Goal: Information Seeking & Learning: Find specific fact

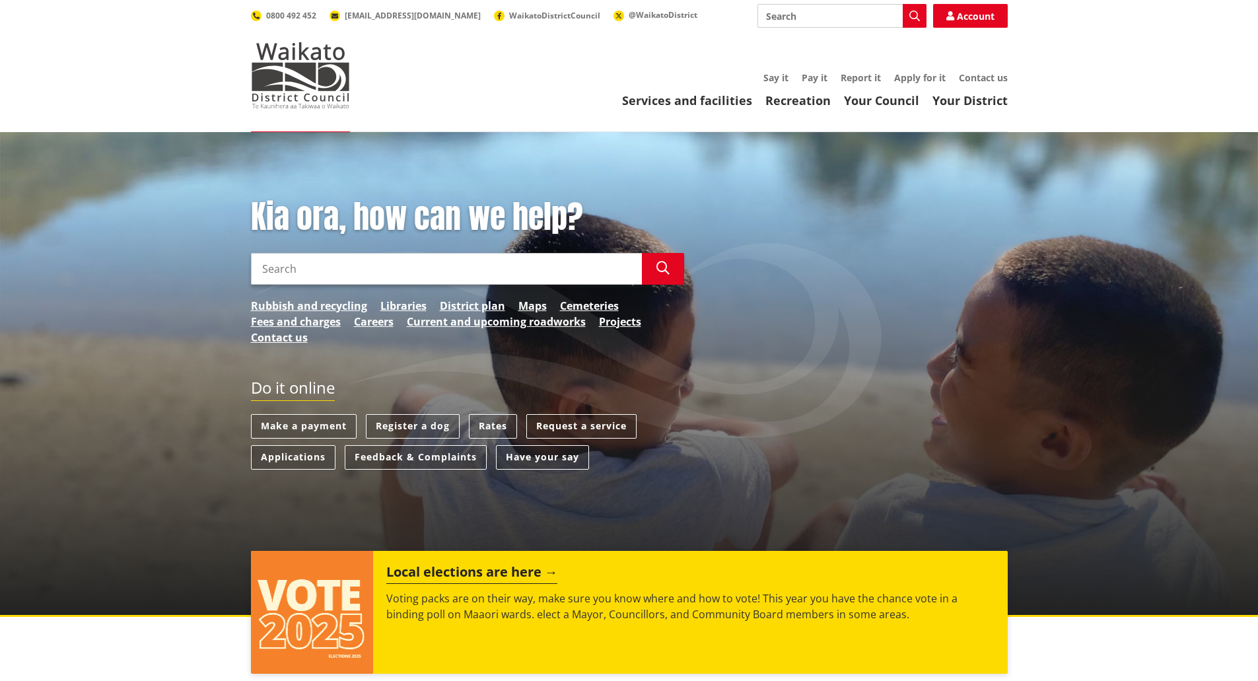
click at [402, 270] on input "Search" at bounding box center [446, 269] width 391 height 32
type input "huntly"
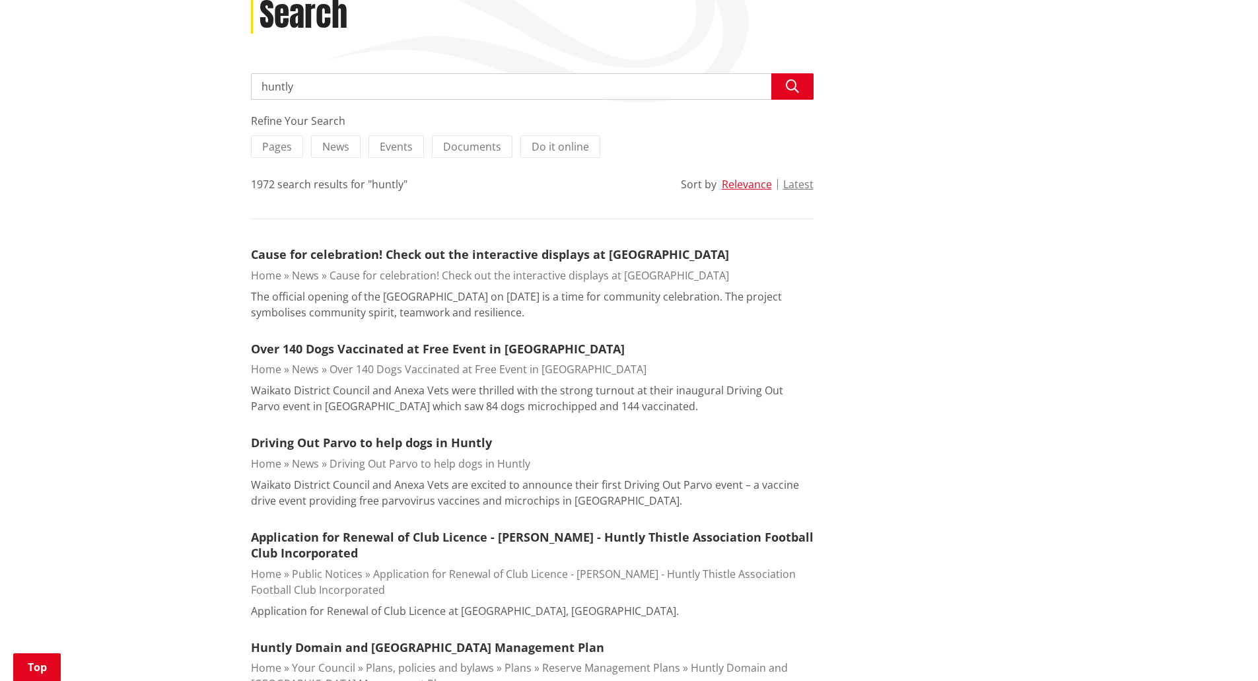
scroll to position [198, 0]
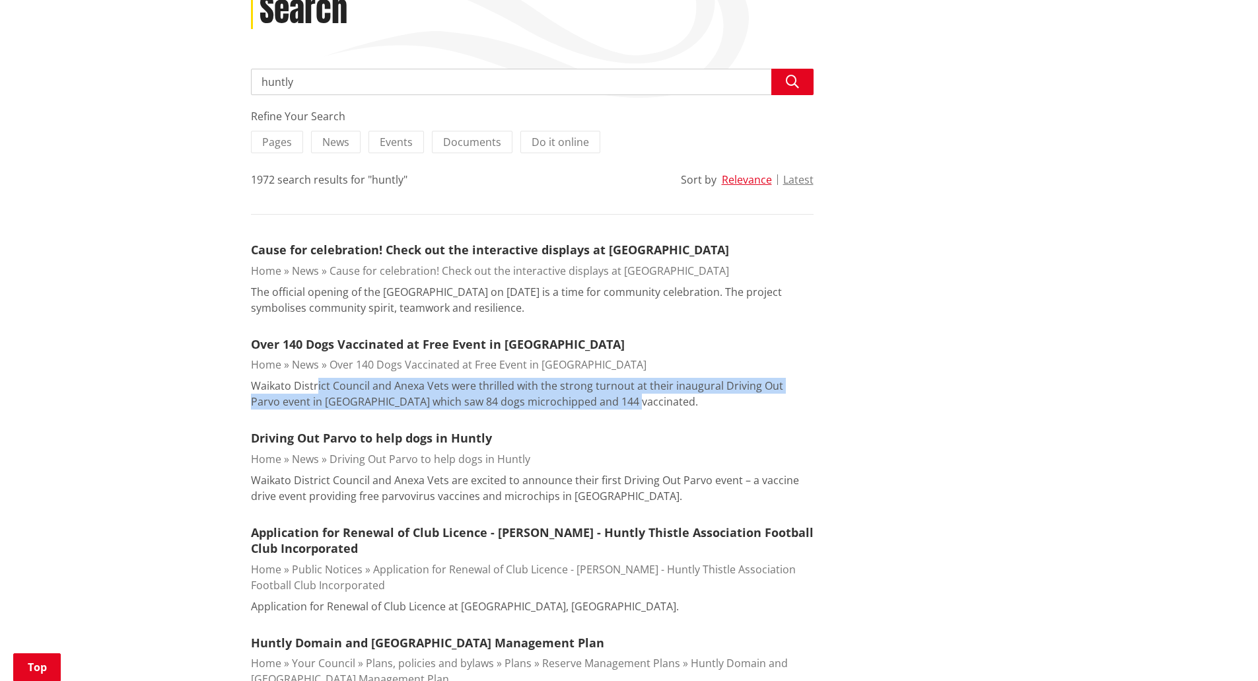
drag, startPoint x: 316, startPoint y: 390, endPoint x: 601, endPoint y: 398, distance: 285.4
click at [598, 398] on p "Waikato District Council and Anexa Vets were thrilled with the strong turnout a…" at bounding box center [532, 394] width 563 height 32
click at [601, 398] on p "Waikato District Council and Anexa Vets were thrilled with the strong turnout a…" at bounding box center [532, 394] width 563 height 32
drag, startPoint x: 620, startPoint y: 398, endPoint x: 380, endPoint y: 392, distance: 240.4
click at [391, 392] on p "Waikato District Council and Anexa Vets were thrilled with the strong turnout a…" at bounding box center [532, 394] width 563 height 32
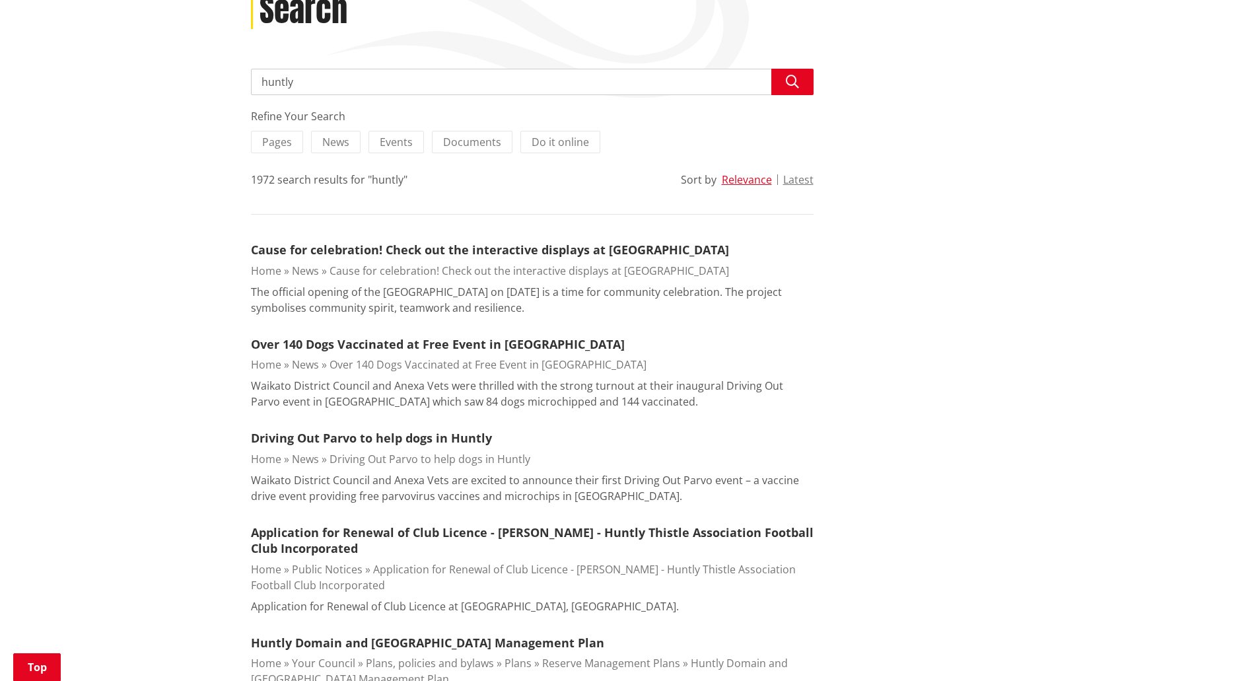
click at [380, 392] on p "Waikato District Council and Anexa Vets were thrilled with the strong turnout a…" at bounding box center [532, 394] width 563 height 32
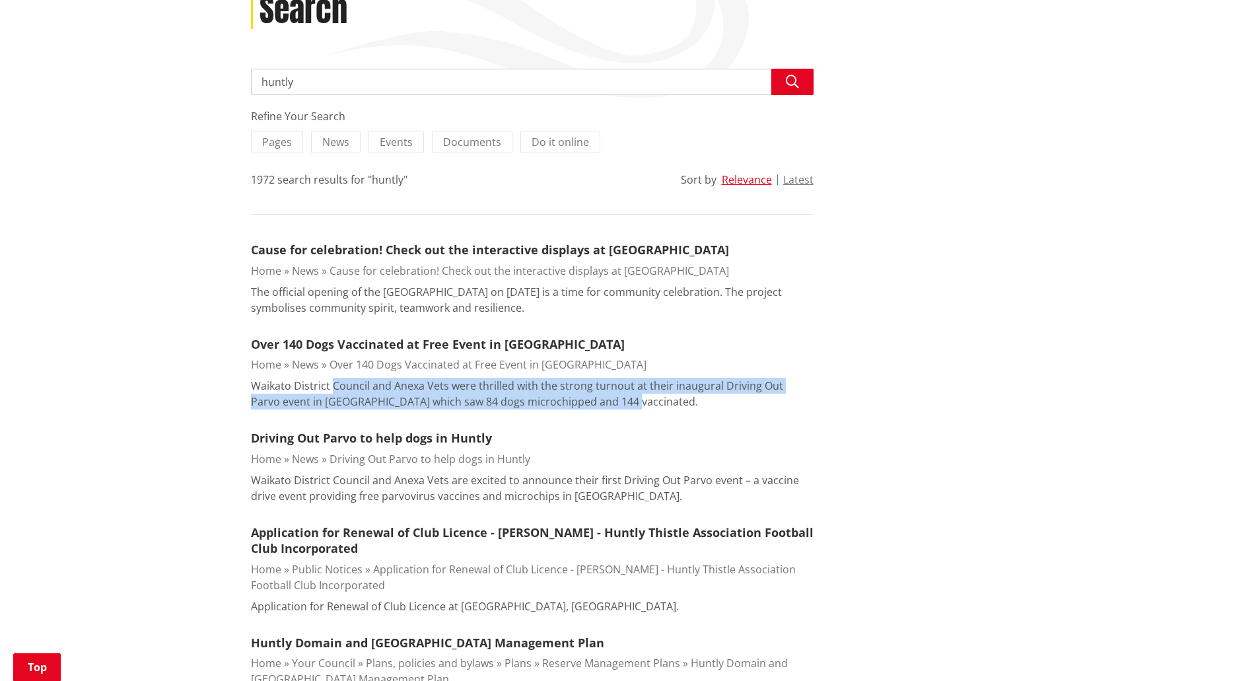
drag, startPoint x: 334, startPoint y: 391, endPoint x: 627, endPoint y: 404, distance: 293.5
click at [627, 404] on p "Waikato District Council and Anexa Vets were thrilled with the strong turnout a…" at bounding box center [532, 394] width 563 height 32
click at [628, 404] on p "Waikato District Council and Anexa Vets were thrilled with the strong turnout a…" at bounding box center [532, 394] width 563 height 32
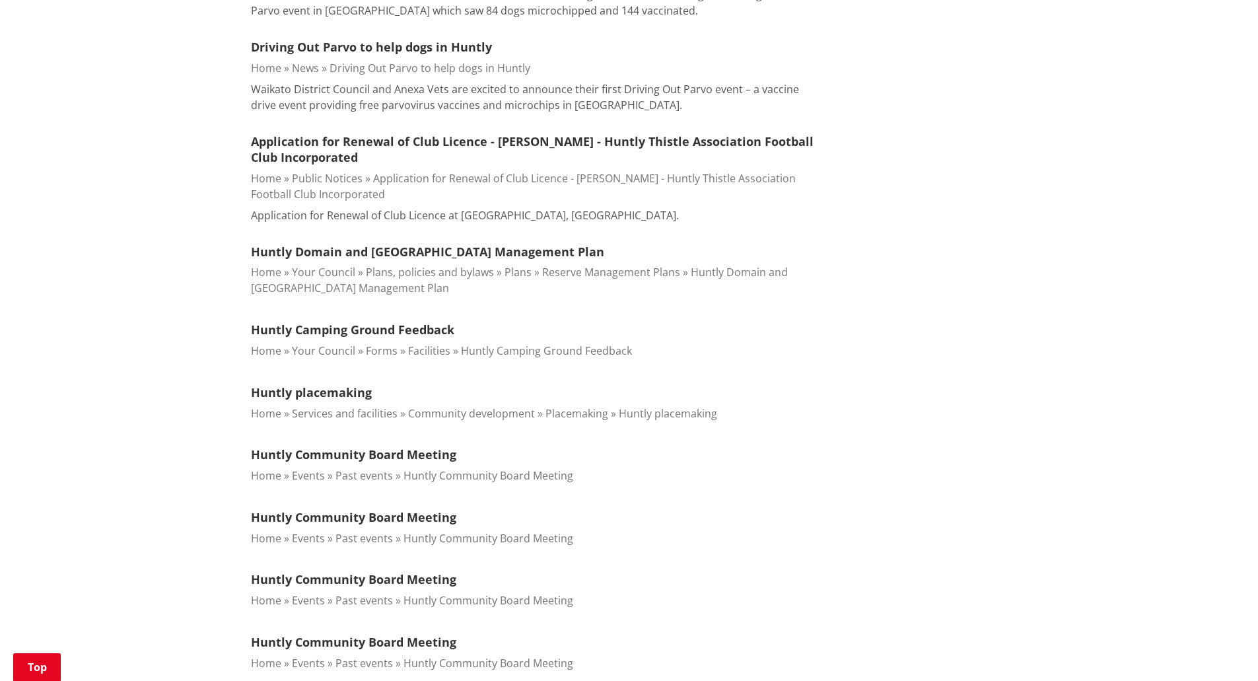
scroll to position [594, 0]
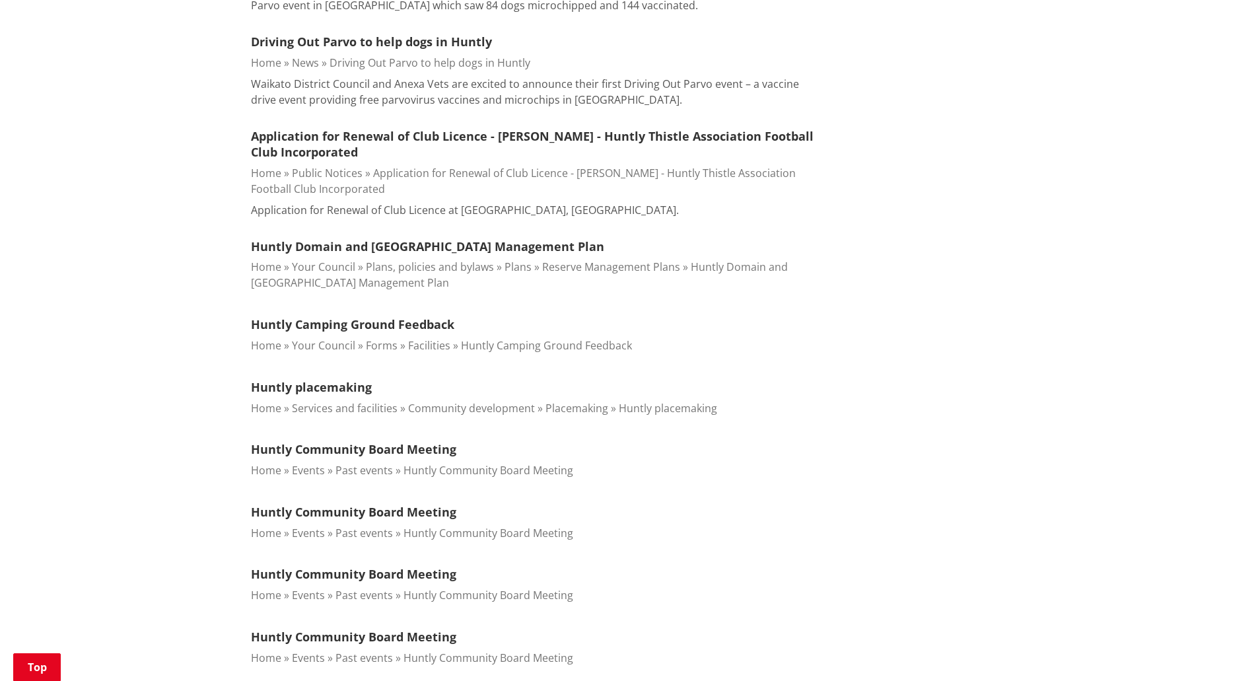
click at [153, 214] on div "Home Search Search Search huntly Search Refine Your Search Pages News Events Do…" at bounding box center [629, 446] width 1258 height 1817
